Goal: Navigation & Orientation: Find specific page/section

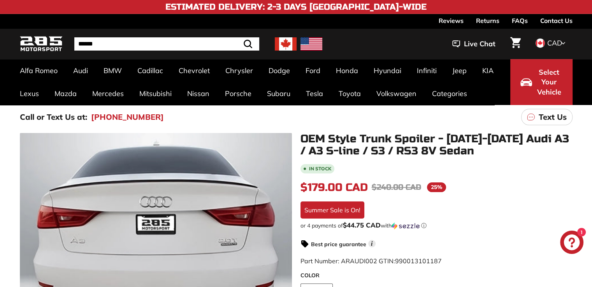
click at [80, 115] on link "A3-S3-RS3 8V [[DATE]-[DATE]]" at bounding box center [66, 112] width 92 height 11
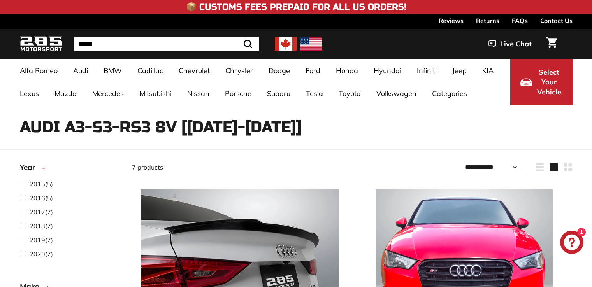
select select "**********"
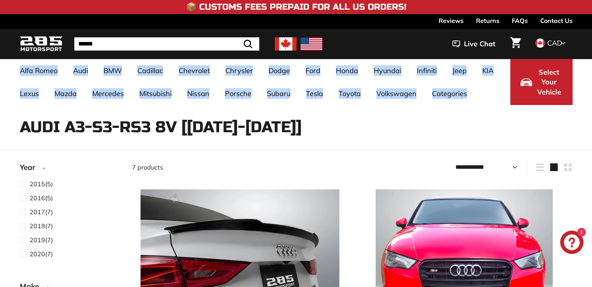
drag, startPoint x: 592, startPoint y: 39, endPoint x: 590, endPoint y: 70, distance: 31.6
click at [590, 59] on header ". . . Site navigation . . . Site navigation 285 Motorsport Search Close .cls-1{…" at bounding box center [296, 44] width 592 height 30
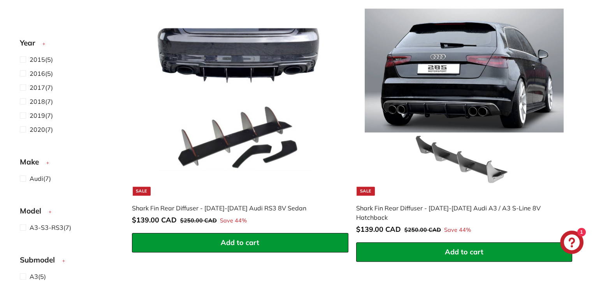
scroll to position [763, 0]
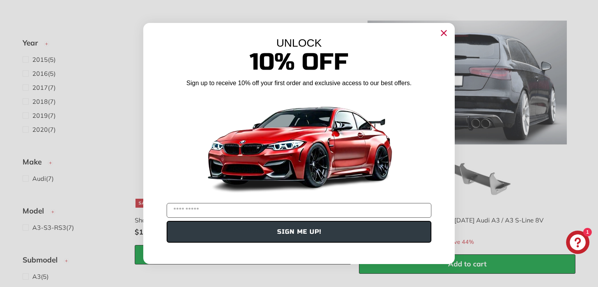
click at [592, 158] on html "Skip to content Pause slideshow Play slideshow 📦 Customs Fees Prepaid for All U…" at bounding box center [299, 234] width 598 height 1994
click at [445, 32] on circle "Close dialog" at bounding box center [444, 33] width 12 height 12
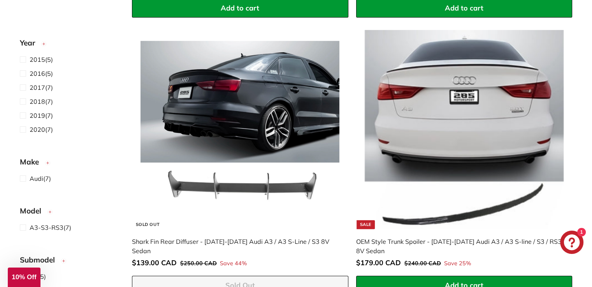
scroll to position [0, 0]
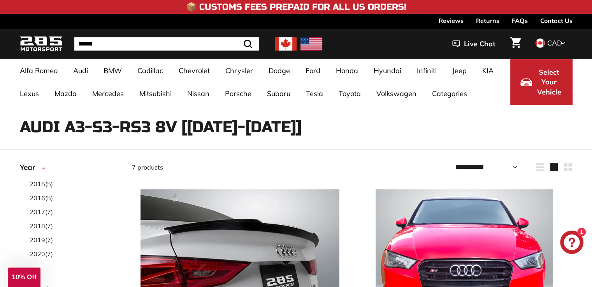
click at [71, 129] on link "A3-S3-RS3 8Y [2021+]" at bounding box center [66, 123] width 92 height 11
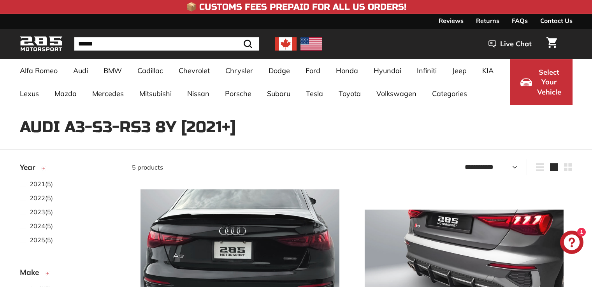
select select "**********"
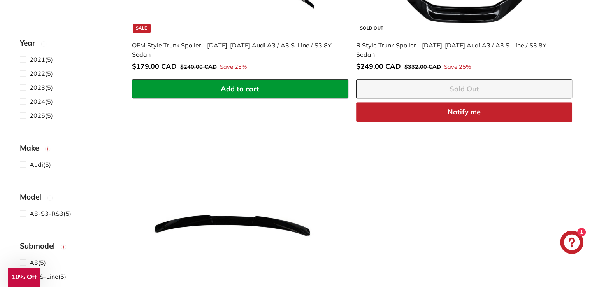
scroll to position [649, 0]
